Goal: Task Accomplishment & Management: Manage account settings

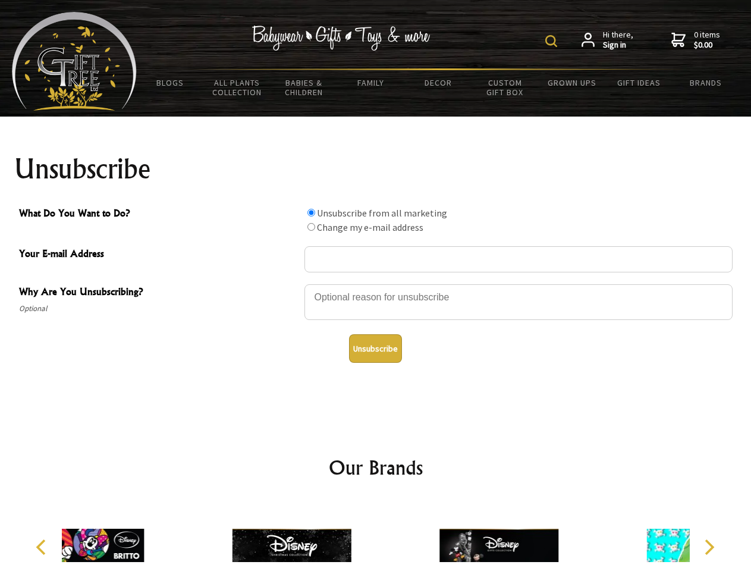
click at [553, 41] on img at bounding box center [551, 41] width 12 height 12
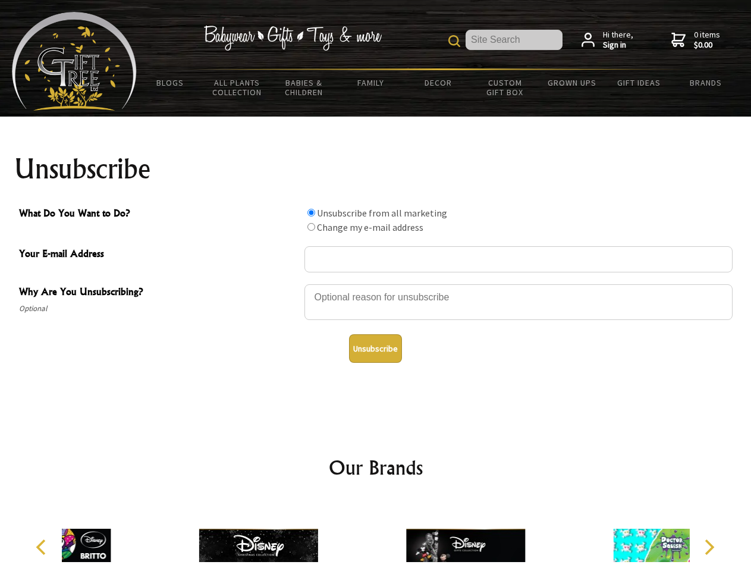
click at [376, 284] on div at bounding box center [519, 304] width 428 height 42
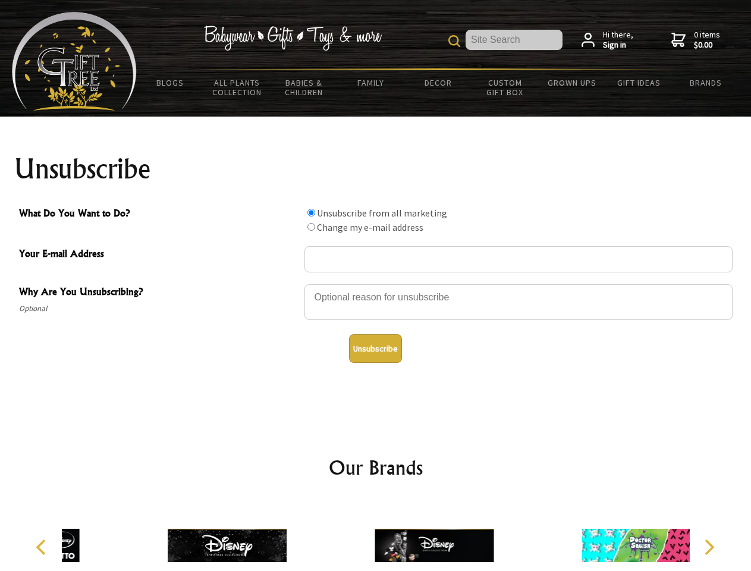
click at [311, 212] on input "What Do You Want to Do?" at bounding box center [312, 213] width 8 height 8
click at [311, 227] on input "What Do You Want to Do?" at bounding box center [312, 227] width 8 height 8
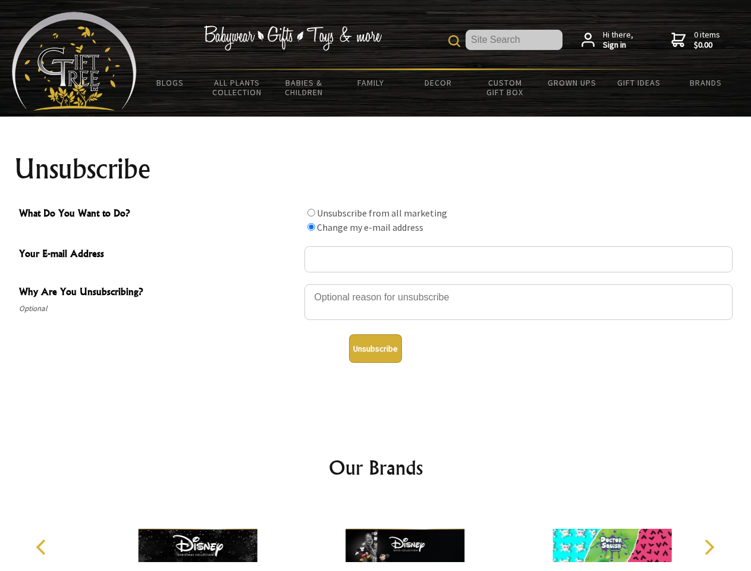
radio input "true"
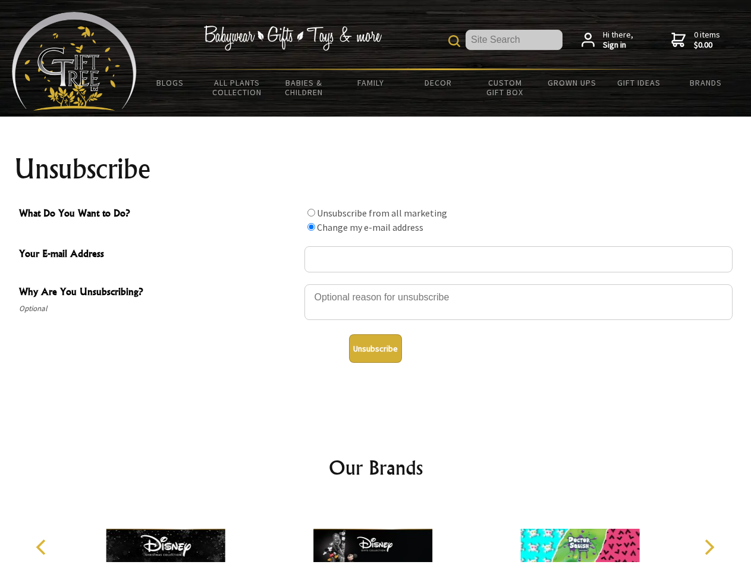
click at [375, 349] on button "Unsubscribe" at bounding box center [375, 348] width 53 height 29
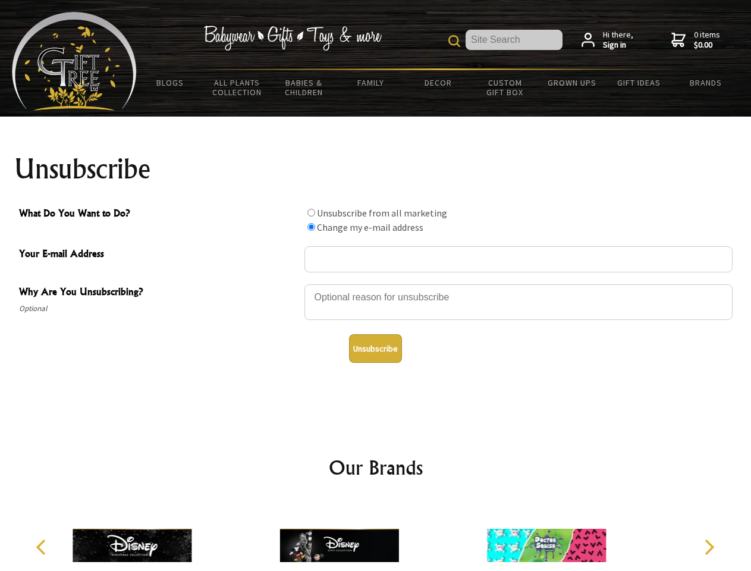
click at [376, 536] on img at bounding box center [339, 545] width 119 height 89
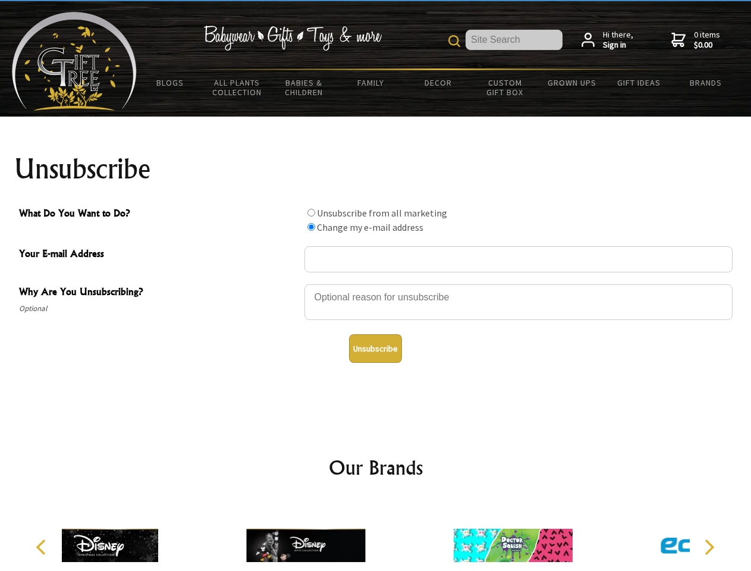
click at [43, 547] on icon "Previous" at bounding box center [41, 546] width 15 height 15
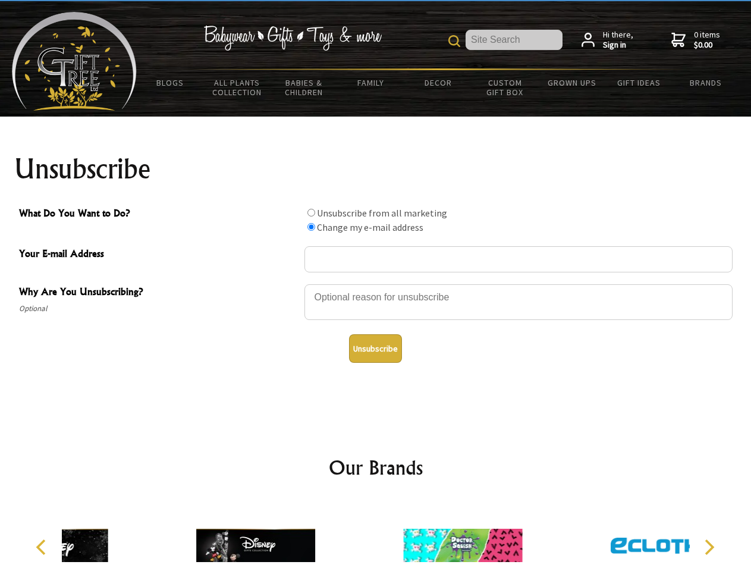
click at [709, 547] on icon "Next" at bounding box center [708, 546] width 15 height 15
